Goal: Task Accomplishment & Management: Manage account settings

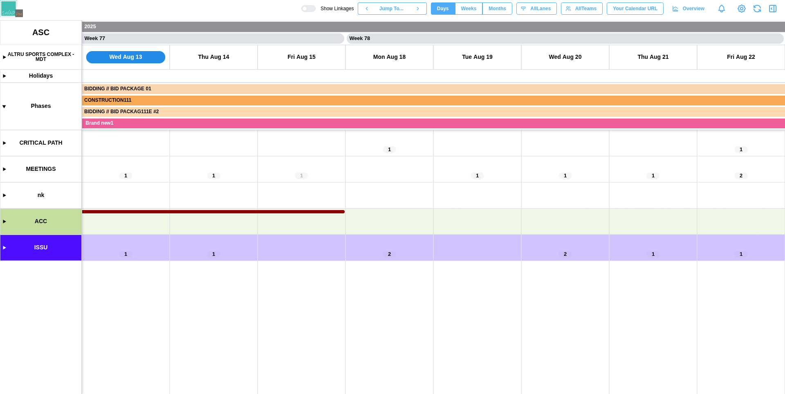
scroll to position [0, 33567]
click at [3, 222] on canvas at bounding box center [392, 207] width 785 height 374
click at [499, 246] on canvas at bounding box center [392, 207] width 785 height 374
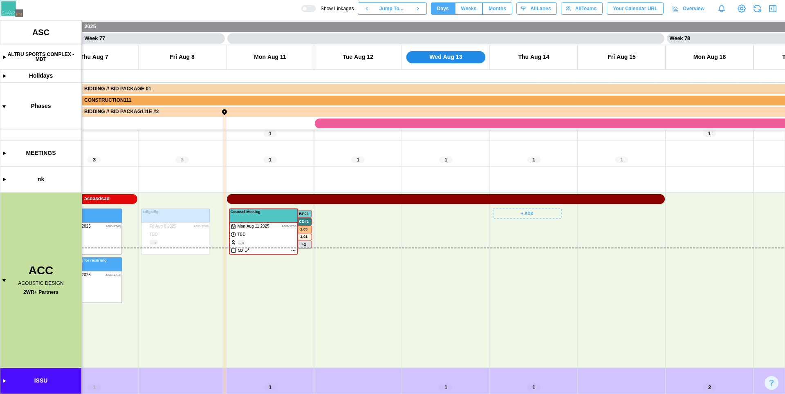
scroll to position [16, 0]
drag, startPoint x: 495, startPoint y: 281, endPoint x: 409, endPoint y: 285, distance: 86.4
click at [716, 240] on canvas at bounding box center [392, 207] width 785 height 374
drag, startPoint x: 600, startPoint y: 282, endPoint x: 608, endPoint y: 287, distance: 9.0
click at [620, 282] on canvas at bounding box center [392, 207] width 785 height 374
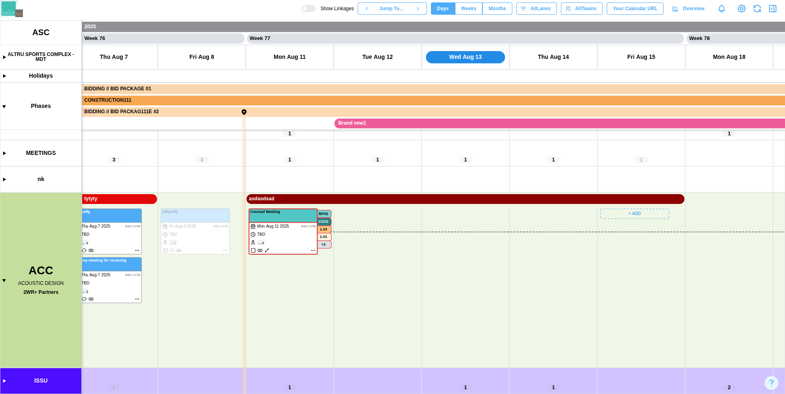
scroll to position [0, 33228]
click at [307, 8] on div at bounding box center [311, 9] width 8 height 6
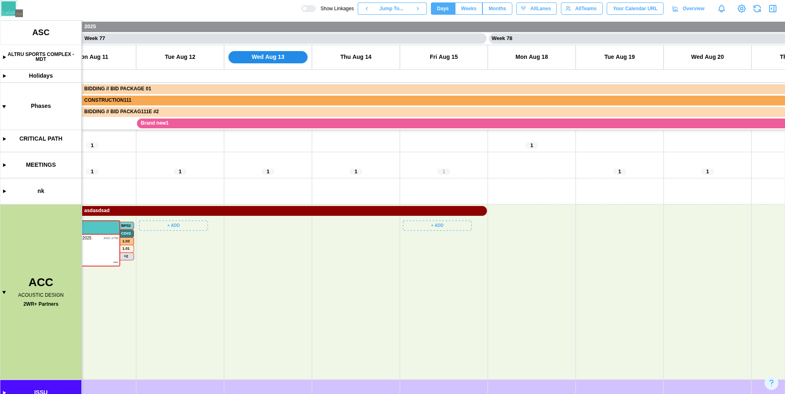
scroll to position [16, 0]
drag, startPoint x: 296, startPoint y: 309, endPoint x: 601, endPoint y: 283, distance: 306.0
click at [601, 283] on canvas at bounding box center [392, 207] width 785 height 374
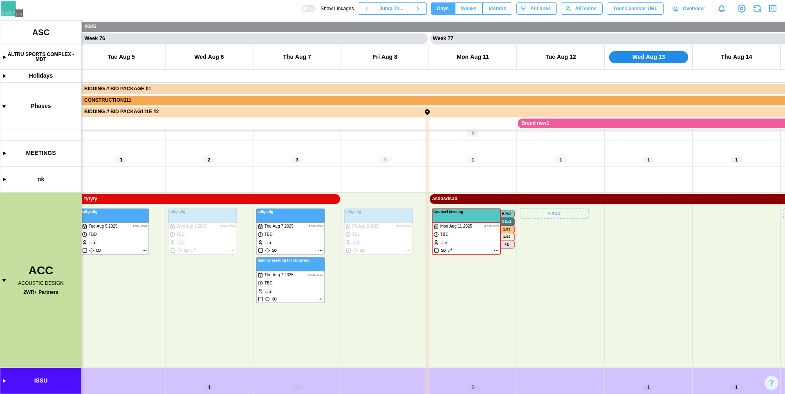
scroll to position [0, 33041]
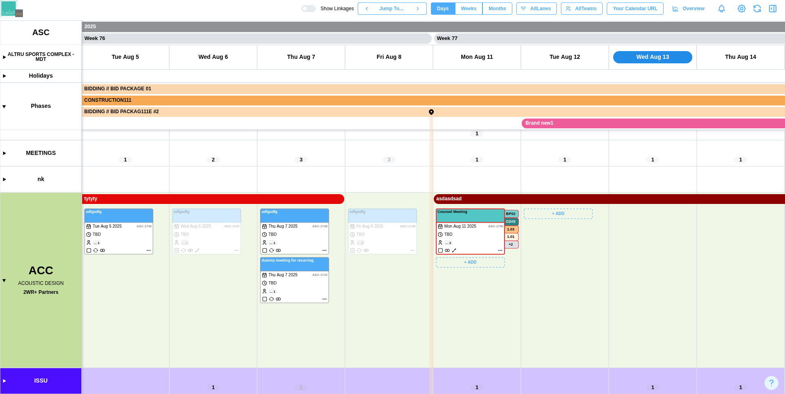
drag, startPoint x: 383, startPoint y: 300, endPoint x: 472, endPoint y: 299, distance: 89.5
click at [472, 299] on canvas at bounding box center [392, 207] width 785 height 374
drag, startPoint x: 296, startPoint y: 316, endPoint x: 296, endPoint y: 26, distance: 289.8
click at [475, 309] on canvas at bounding box center [392, 207] width 785 height 374
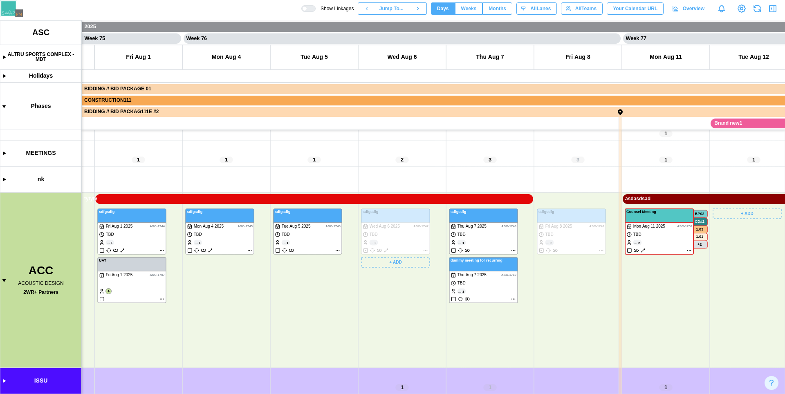
scroll to position [0, 32812]
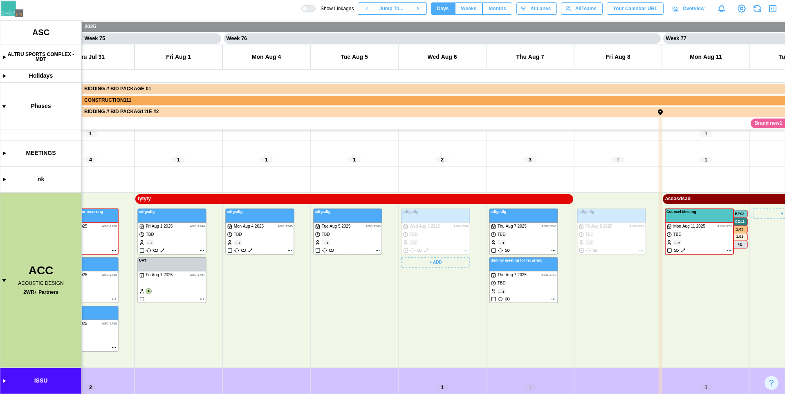
click at [307, 10] on div at bounding box center [311, 9] width 8 height 6
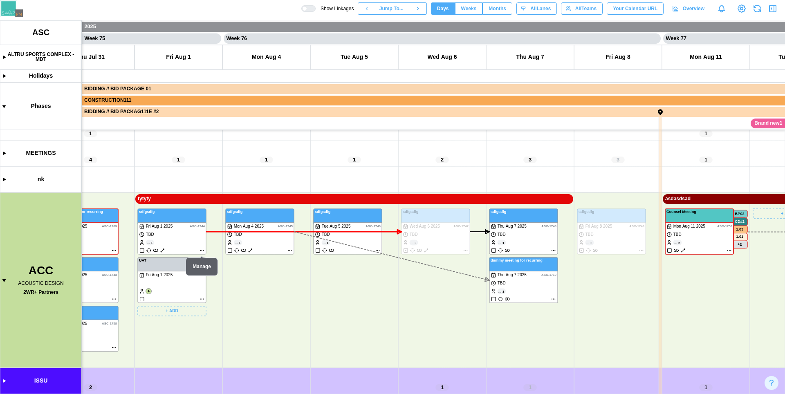
click at [185, 240] on canvas at bounding box center [392, 207] width 785 height 374
click at [180, 271] on canvas at bounding box center [392, 207] width 785 height 374
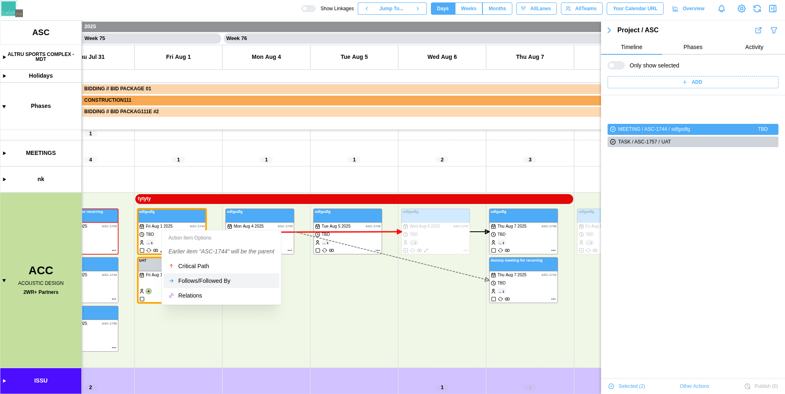
scroll to position [42, 0]
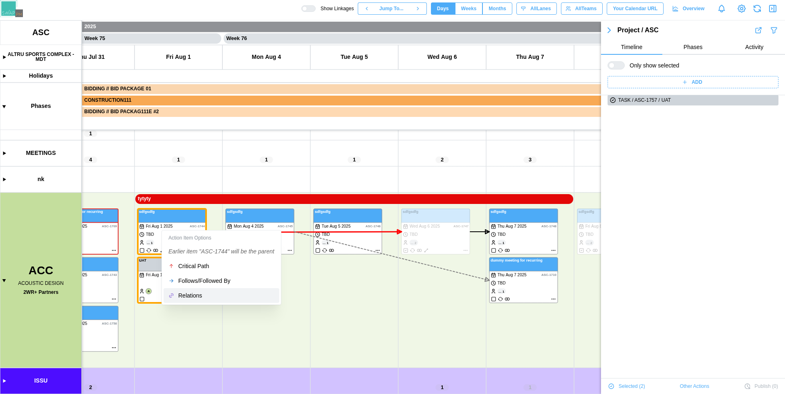
click at [198, 293] on div "Relations" at bounding box center [226, 295] width 96 height 7
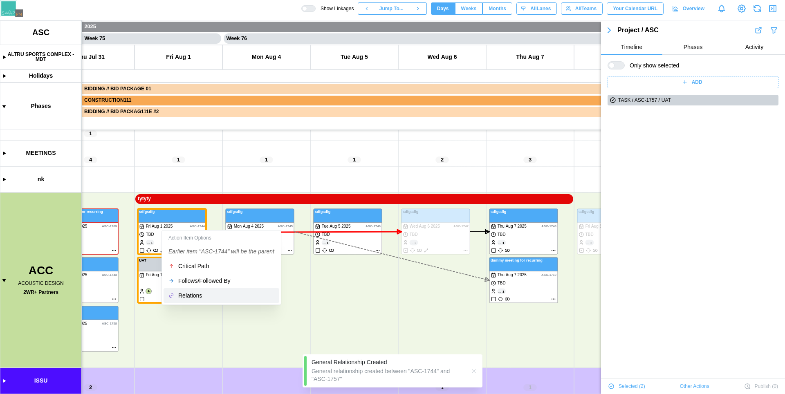
click at [183, 295] on div "Relations" at bounding box center [226, 295] width 96 height 7
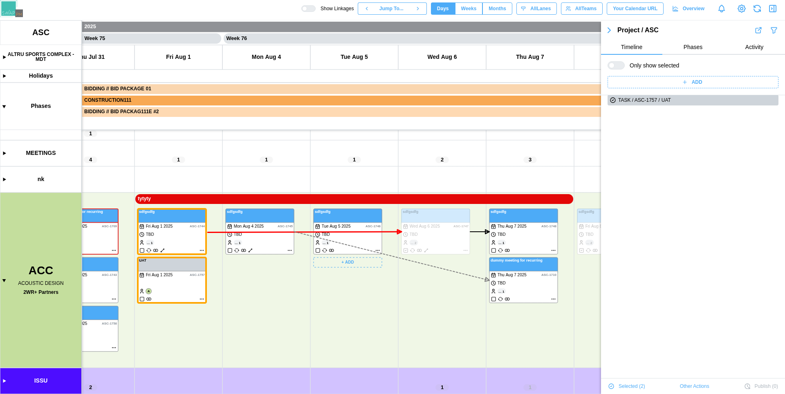
click at [379, 250] on canvas at bounding box center [392, 207] width 785 height 374
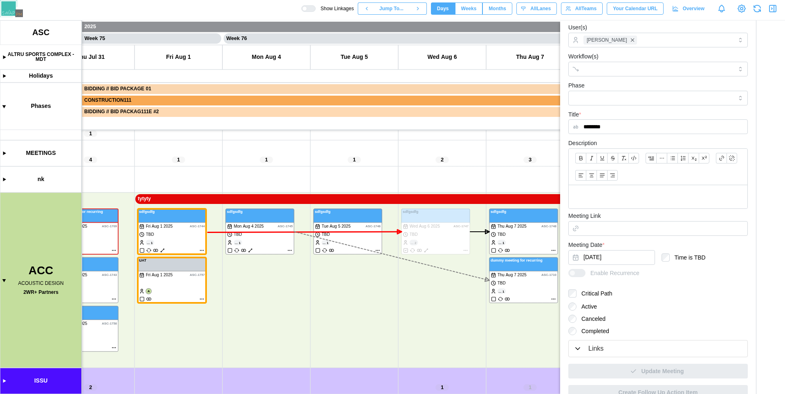
scroll to position [122, 0]
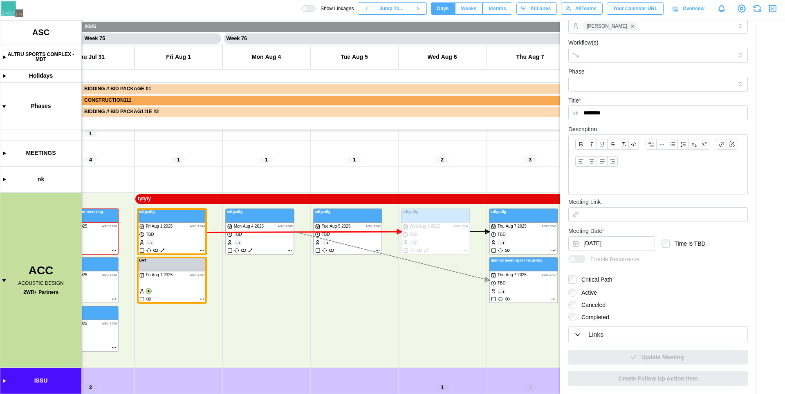
click at [621, 336] on div "Links" at bounding box center [657, 335] width 169 height 10
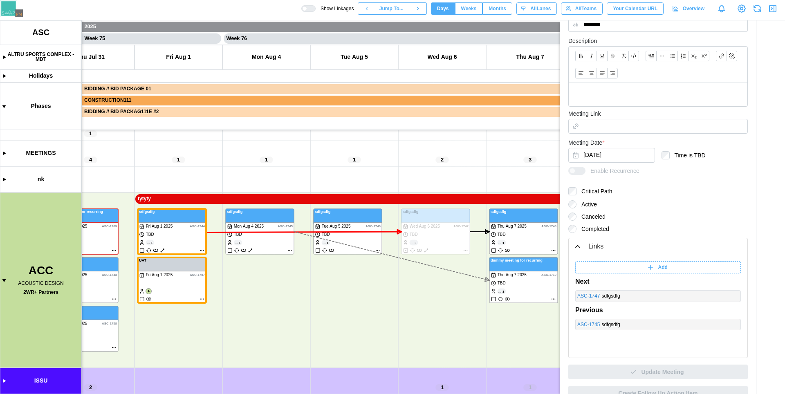
scroll to position [225, 0]
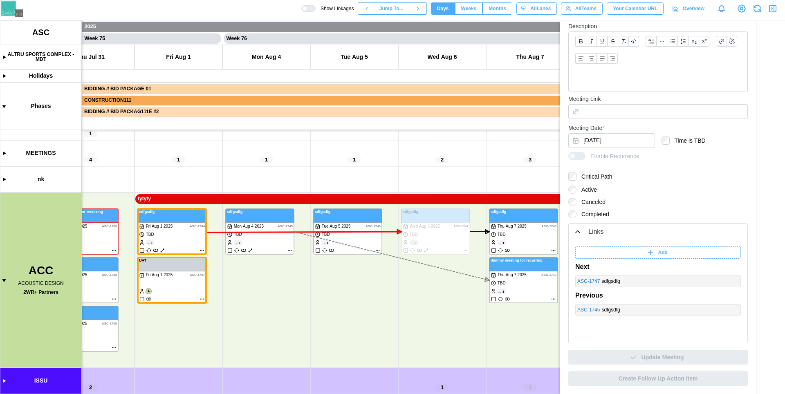
click at [686, 246] on div "Add Next ASC - 1747 sdfgsdfg Previous ASC - 1745 sdfgsdfg" at bounding box center [658, 280] width 166 height 69
click at [660, 254] on span "Add" at bounding box center [662, 252] width 9 height 11
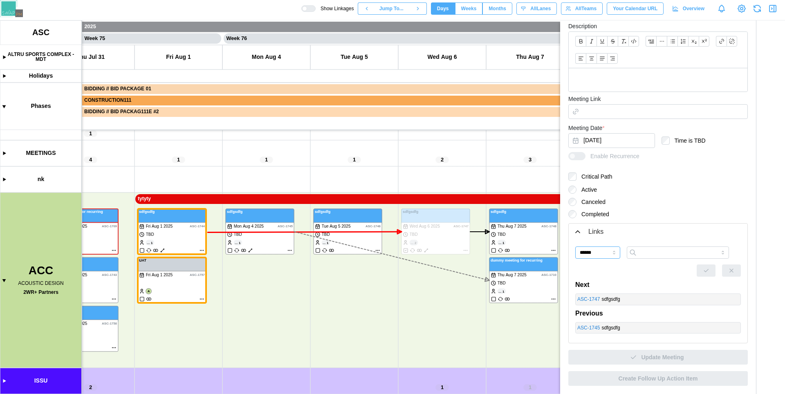
click at [606, 255] on input "******" at bounding box center [597, 252] width 45 height 12
type input "*******"
click at [658, 255] on input "search" at bounding box center [678, 252] width 102 height 12
type input "*"
click at [600, 256] on input "*******" at bounding box center [597, 252] width 45 height 12
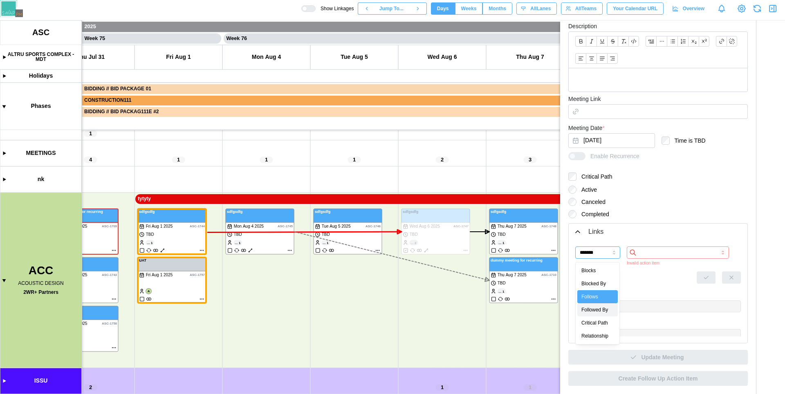
type input "**********"
click at [652, 256] on input "search" at bounding box center [678, 252] width 102 height 12
type input "***"
click at [606, 247] on input "**********" at bounding box center [597, 252] width 45 height 12
type input "*******"
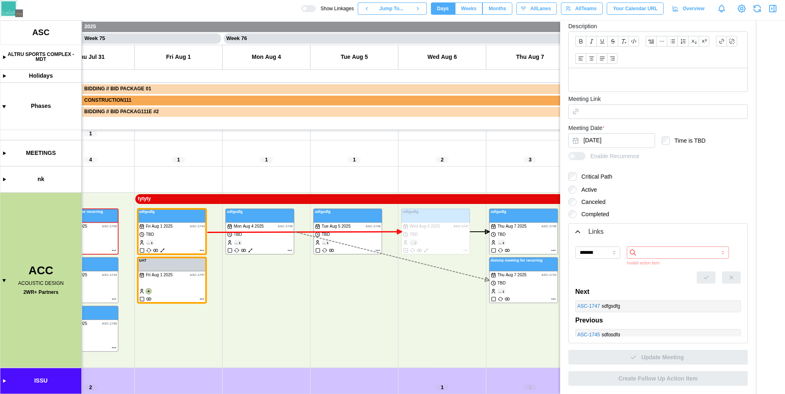
drag, startPoint x: 588, startPoint y: 293, endPoint x: 600, endPoint y: 291, distance: 12.0
click at [600, 291] on div "Next" at bounding box center [658, 292] width 166 height 10
drag, startPoint x: 598, startPoint y: 291, endPoint x: 613, endPoint y: 294, distance: 15.6
click at [613, 294] on div "Next" at bounding box center [658, 292] width 166 height 10
drag, startPoint x: 606, startPoint y: 320, endPoint x: 618, endPoint y: 318, distance: 12.7
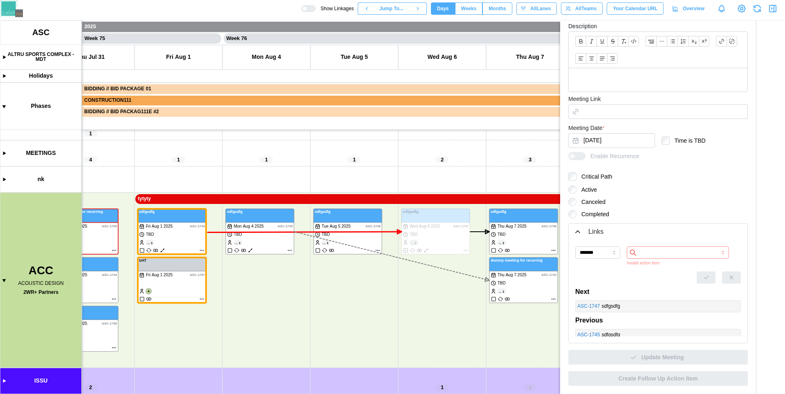
click at [618, 318] on div "Previous" at bounding box center [658, 321] width 166 height 10
click at [609, 252] on input "*******" at bounding box center [597, 252] width 45 height 12
click at [649, 219] on form "**********" at bounding box center [657, 101] width 179 height 526
click at [284, 285] on canvas at bounding box center [392, 207] width 785 height 374
